Goal: Find specific page/section: Find specific page/section

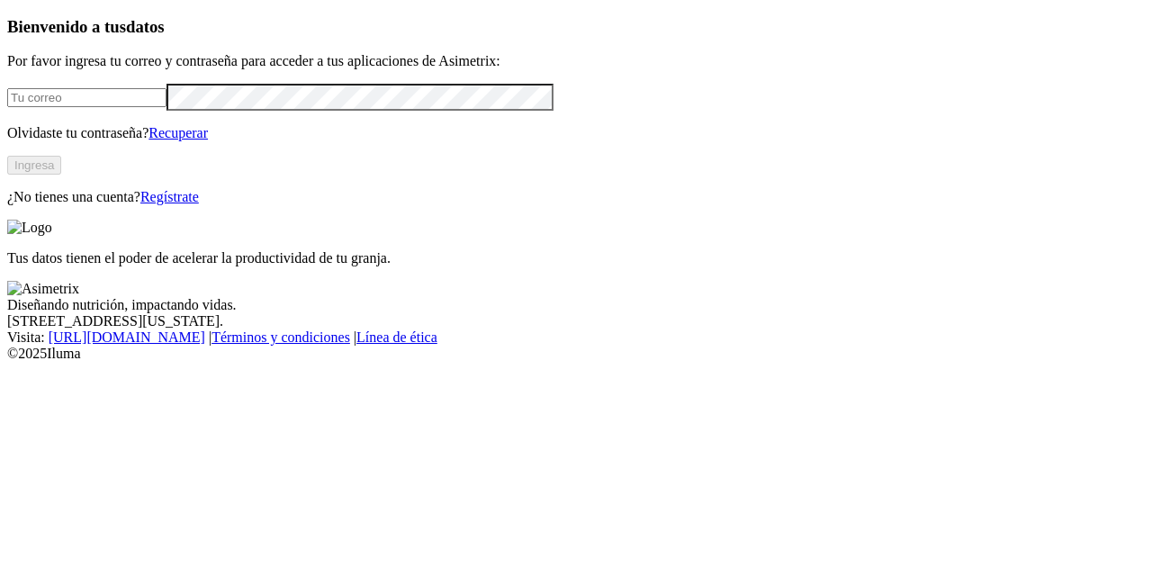
type input "[EMAIL_ADDRESS][DOMAIN_NAME]"
click at [61, 175] on button "Ingresa" at bounding box center [34, 165] width 54 height 19
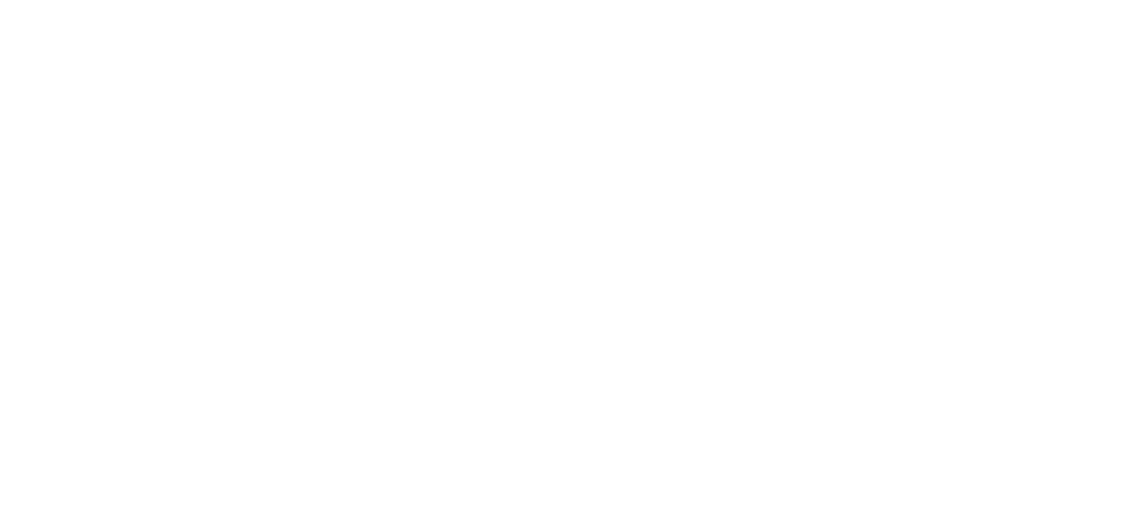
drag, startPoint x: 141, startPoint y: 282, endPoint x: 738, endPoint y: 428, distance: 614.4
